Goal: Information Seeking & Learning: Learn about a topic

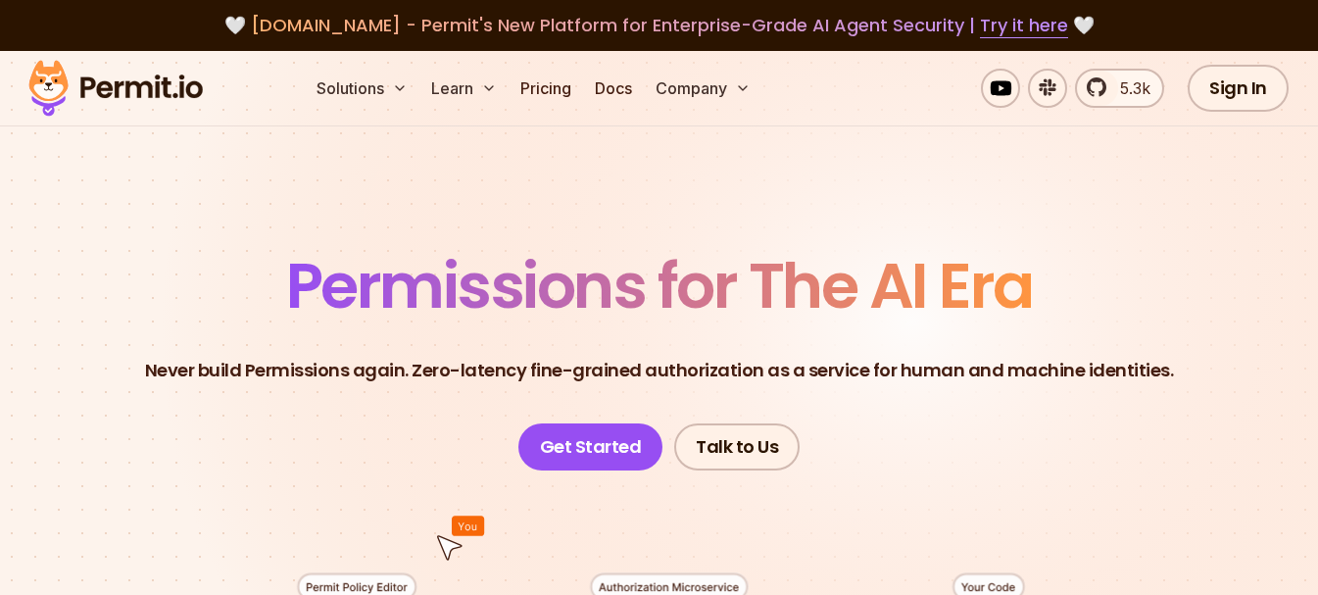
click at [608, 450] on link "Get Started" at bounding box center [590, 446] width 145 height 47
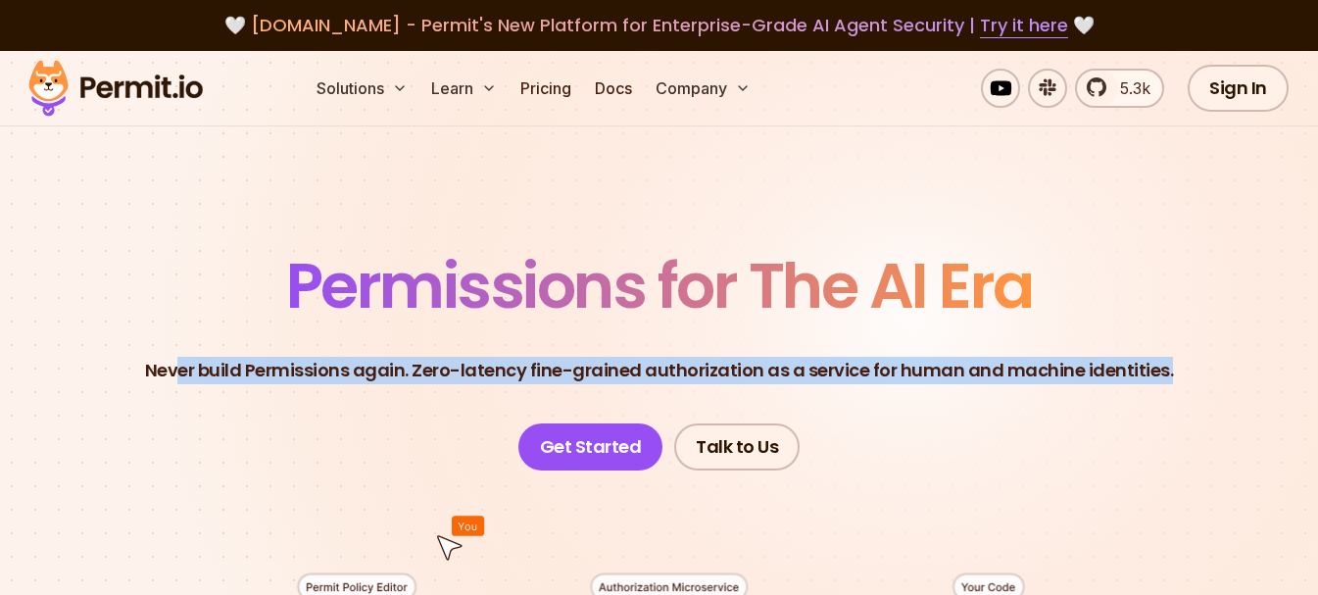
drag, startPoint x: 183, startPoint y: 368, endPoint x: 1255, endPoint y: 432, distance: 1073.6
click at [1255, 432] on header "Permissions for The AI Era Never build Permissions again. Zero-latency fine-gra…" at bounding box center [659, 363] width 1224 height 216
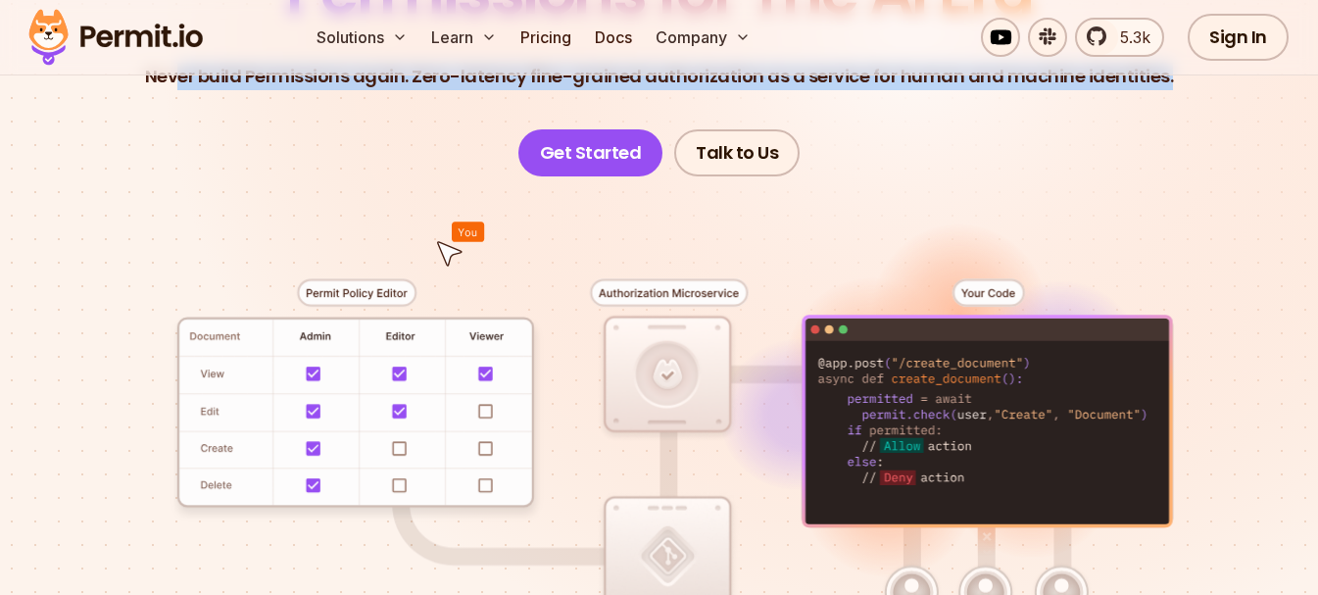
scroll to position [392, 0]
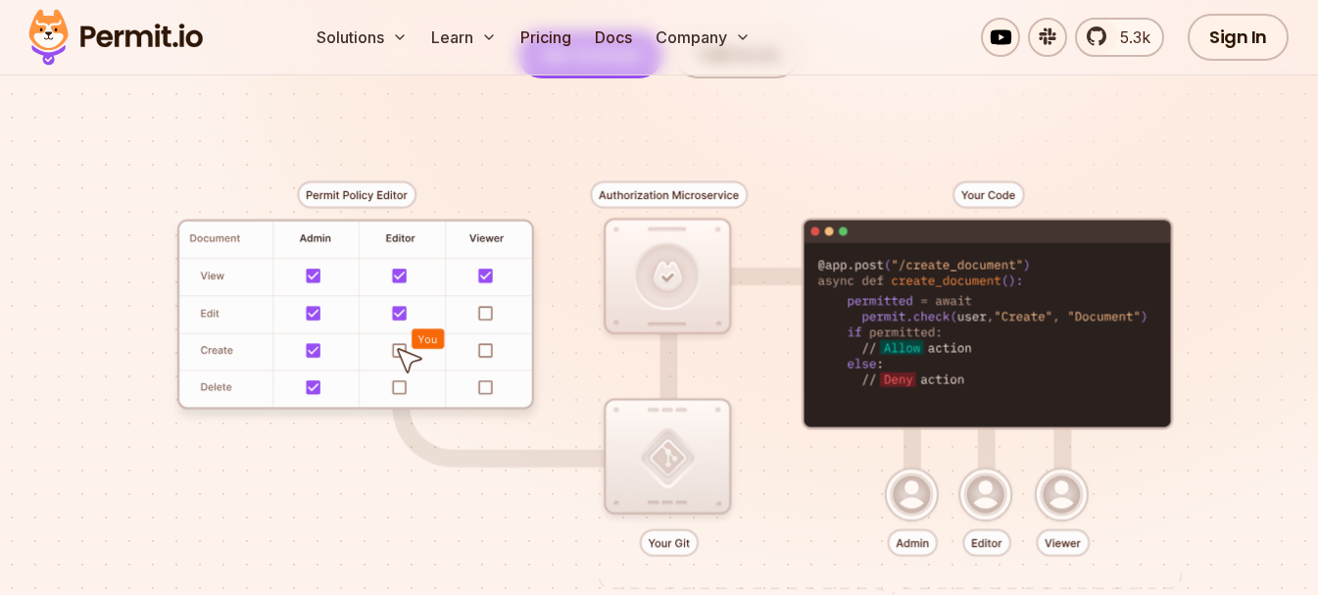
click at [404, 356] on div at bounding box center [659, 396] width 1224 height 637
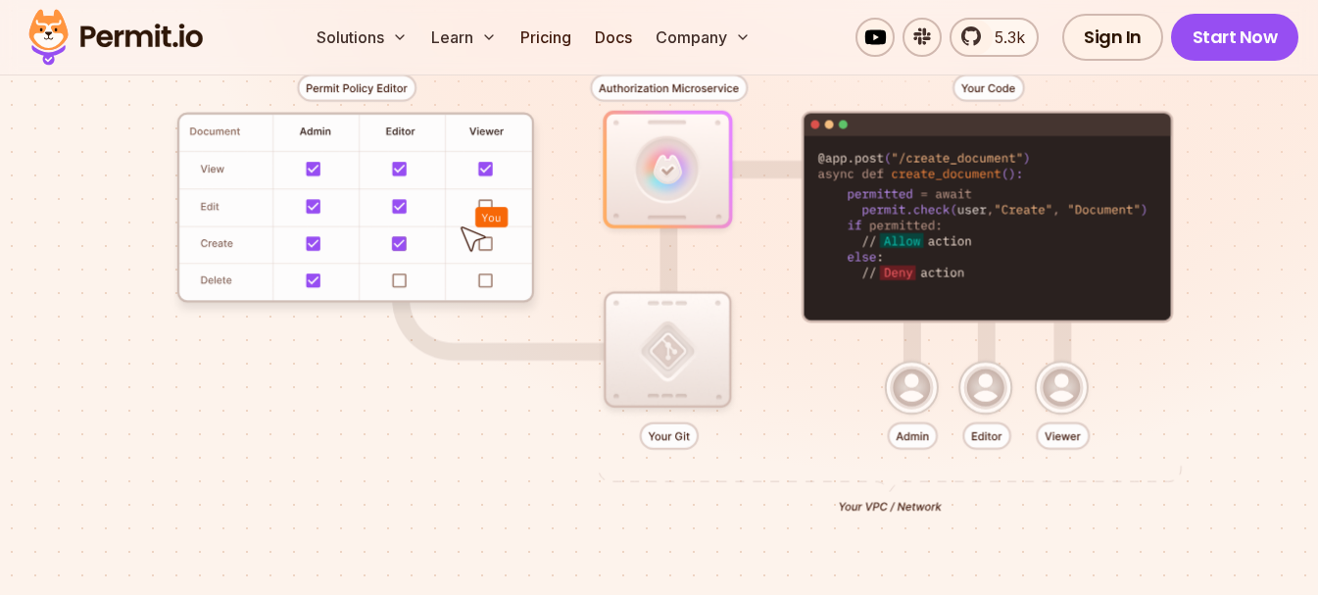
scroll to position [294, 0]
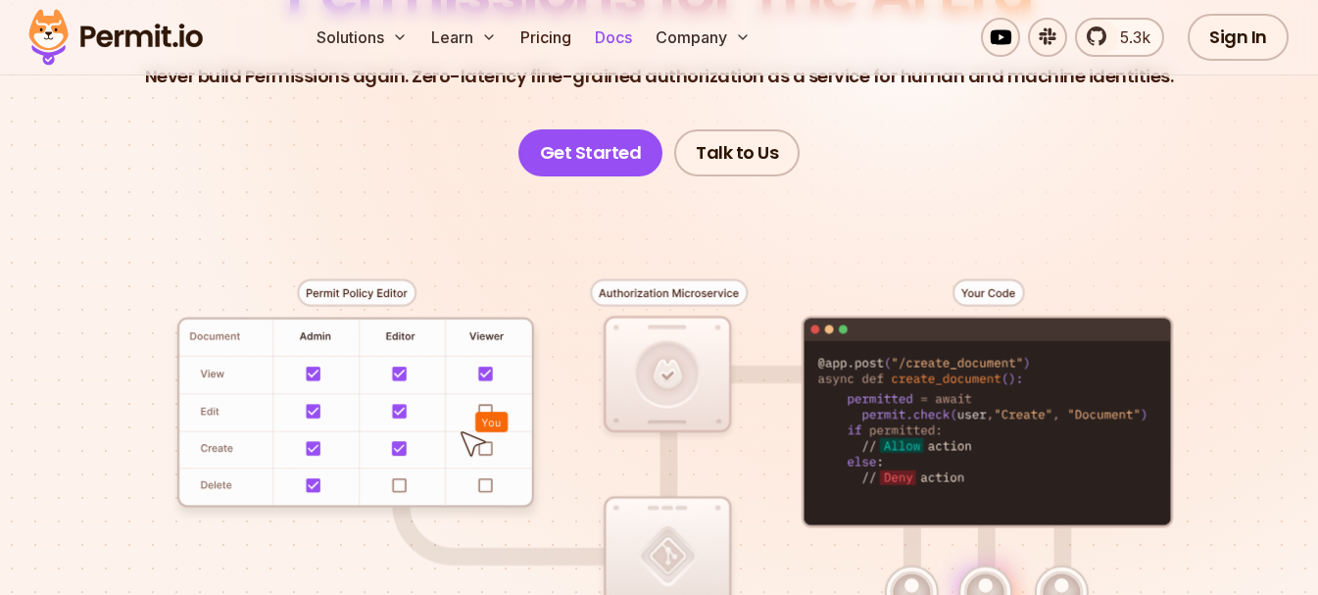
click at [626, 31] on link "Docs" at bounding box center [613, 37] width 53 height 39
